Goal: Transaction & Acquisition: Purchase product/service

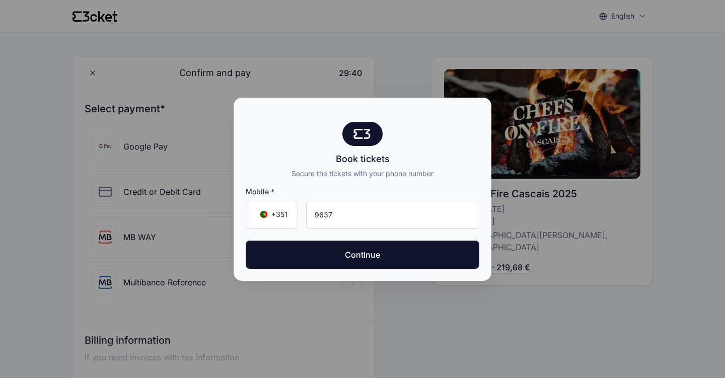
type input "963 730 190"
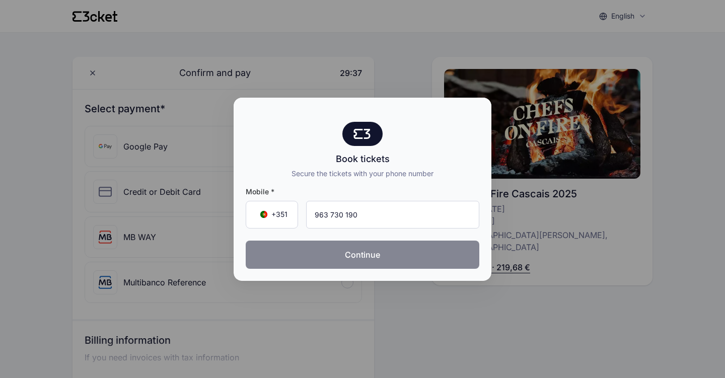
click at [359, 255] on button "Continue" at bounding box center [362, 255] width 233 height 28
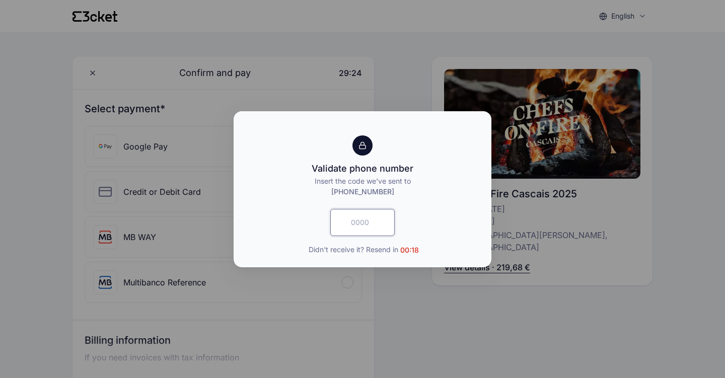
click at [361, 220] on input "text" at bounding box center [362, 222] width 64 height 27
type input "4386"
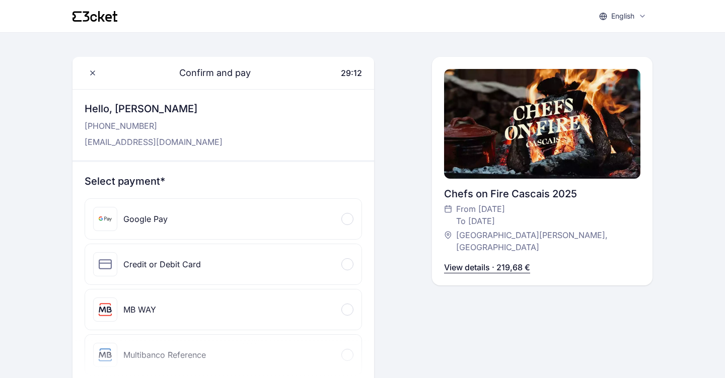
click at [347, 307] on div at bounding box center [347, 309] width 12 height 12
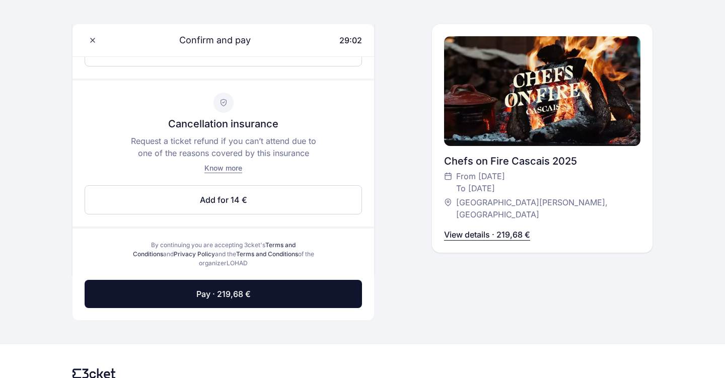
scroll to position [472, 0]
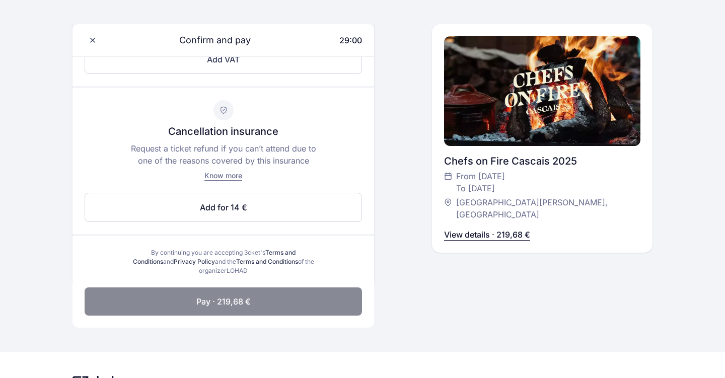
click at [296, 303] on button "Pay · 219,68 €" at bounding box center [223, 301] width 277 height 28
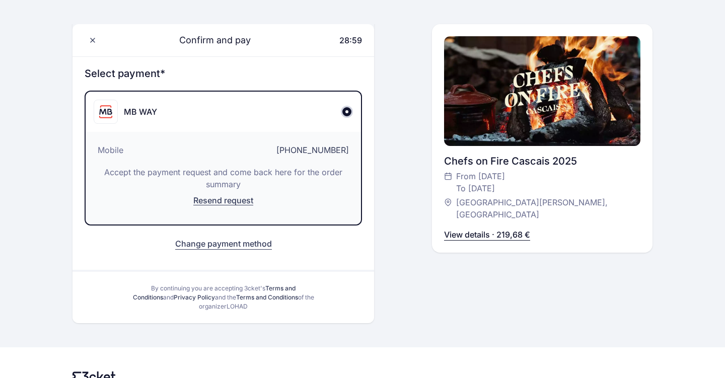
scroll to position [106, 0]
